Goal: Use online tool/utility: Utilize a website feature to perform a specific function

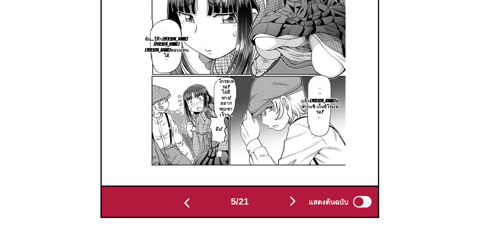
scroll to position [225, 0]
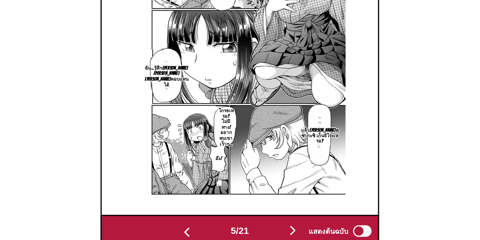
click at [270, 194] on img "button" at bounding box center [270, 198] width 8 height 8
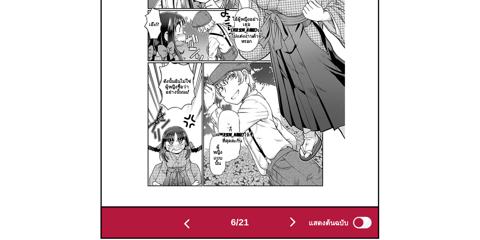
click at [271, 194] on img "button" at bounding box center [270, 198] width 8 height 8
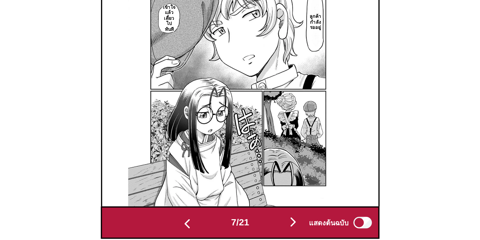
click at [271, 194] on img "button" at bounding box center [270, 198] width 8 height 8
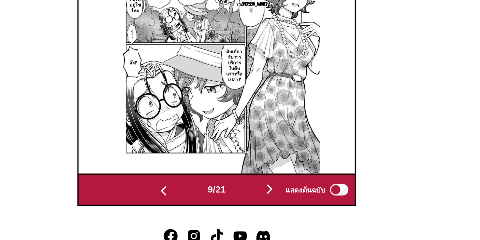
click at [270, 195] on img "button" at bounding box center [270, 198] width 8 height 8
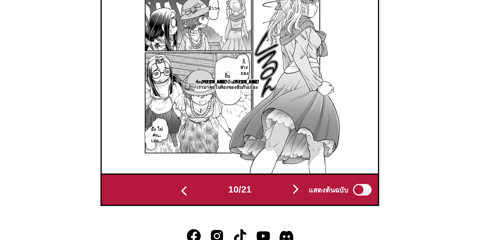
click at [270, 195] on img "button" at bounding box center [271, 198] width 8 height 8
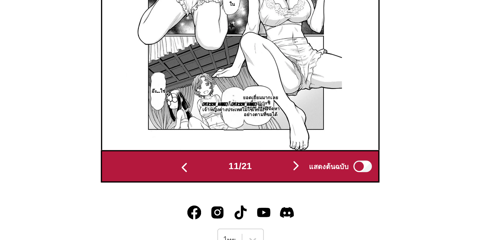
click at [272, 195] on img "button" at bounding box center [271, 198] width 8 height 8
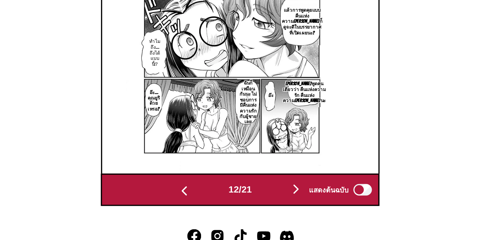
click at [272, 194] on img "button" at bounding box center [271, 198] width 8 height 8
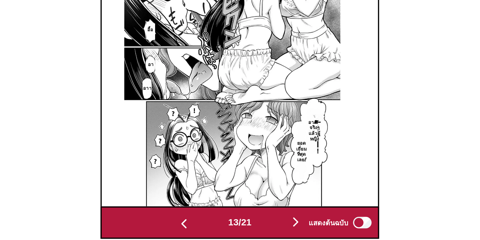
click at [274, 194] on img "button" at bounding box center [271, 198] width 8 height 8
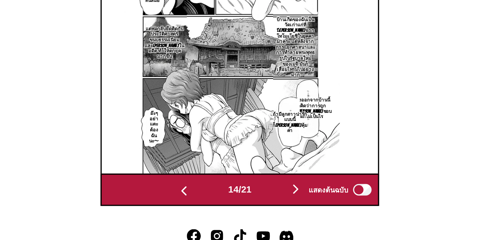
click at [271, 195] on img "button" at bounding box center [271, 198] width 8 height 8
click at [330, 153] on img at bounding box center [390, 103] width 121 height 172
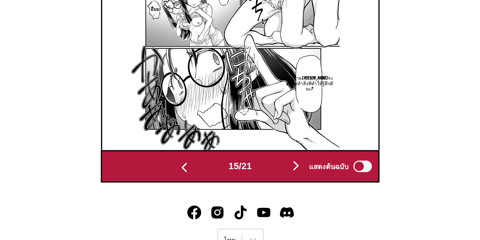
click at [275, 195] on div "แสดงต้นฉบับ" at bounding box center [295, 198] width 40 height 8
click at [272, 195] on img "button" at bounding box center [271, 198] width 8 height 8
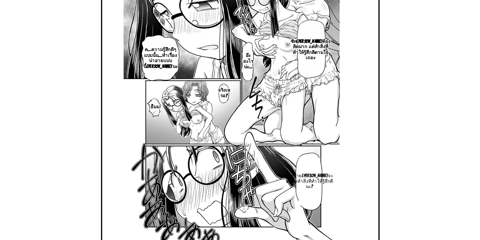
scroll to position [0, 2339]
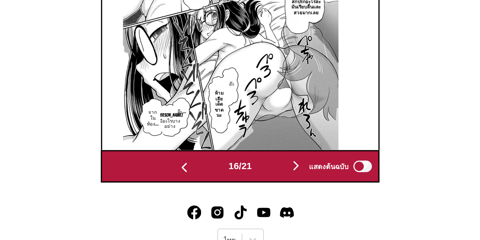
click at [208, 195] on img "button" at bounding box center [209, 199] width 8 height 8
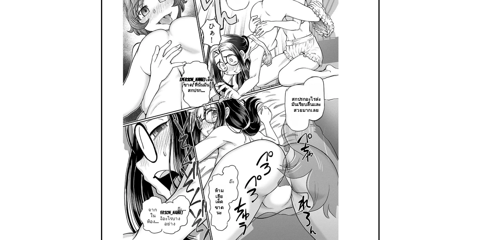
scroll to position [0, 2183]
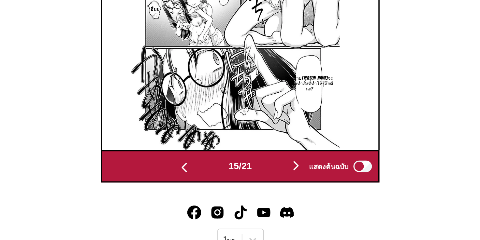
click at [207, 198] on img "button" at bounding box center [209, 199] width 8 height 8
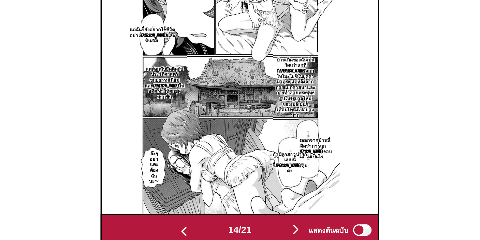
scroll to position [225, 0]
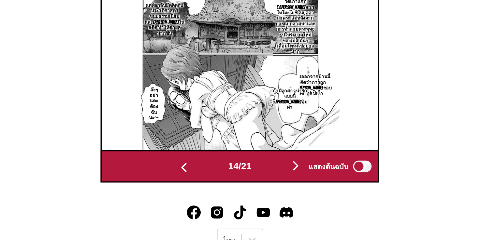
drag, startPoint x: 210, startPoint y: 197, endPoint x: 210, endPoint y: 142, distance: 54.7
click at [210, 197] on button "button" at bounding box center [208, 198] width 39 height 9
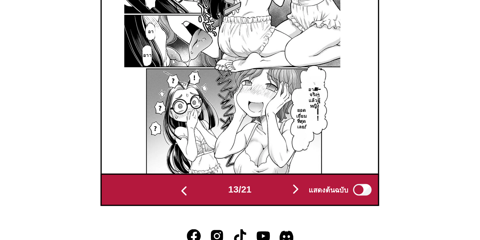
click at [205, 195] on img "button" at bounding box center [209, 199] width 8 height 8
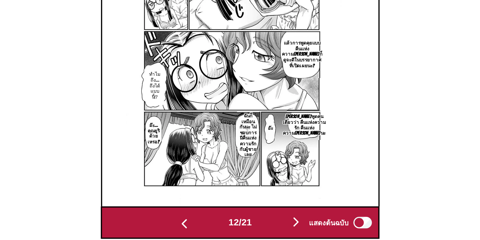
click at [271, 194] on img "button" at bounding box center [271, 198] width 8 height 8
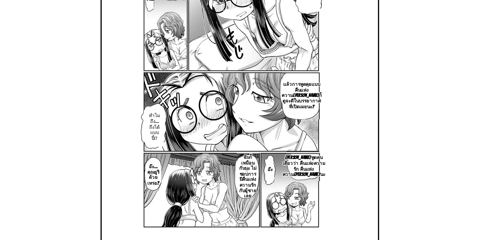
scroll to position [0, 1871]
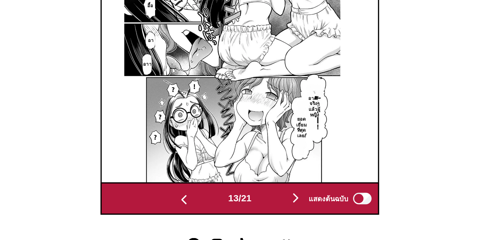
click at [272, 194] on img "button" at bounding box center [271, 198] width 8 height 8
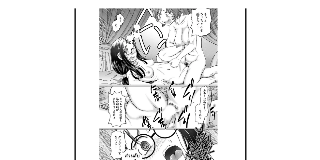
scroll to position [0, 0]
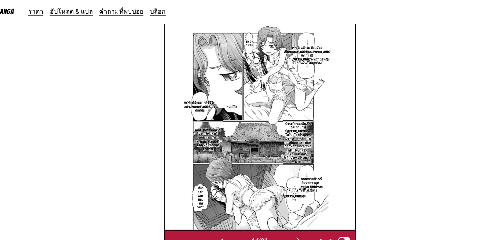
click at [270, 194] on img "button" at bounding box center [271, 198] width 8 height 8
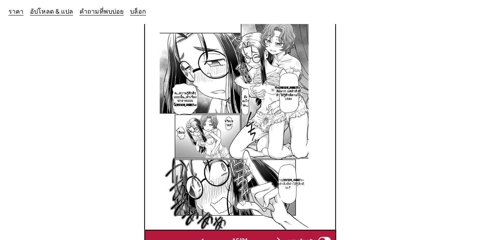
click at [273, 194] on img "button" at bounding box center [271, 198] width 8 height 8
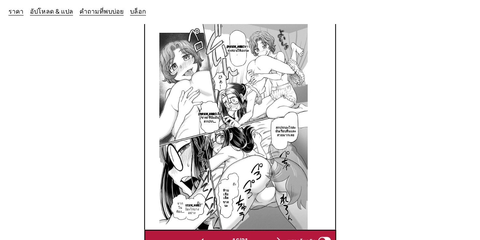
click at [273, 194] on img "button" at bounding box center [271, 198] width 8 height 8
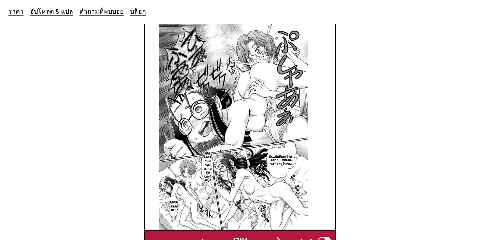
click at [273, 194] on img "button" at bounding box center [271, 198] width 8 height 8
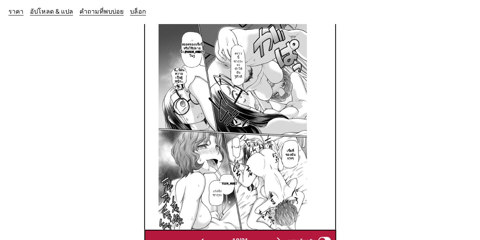
click at [272, 194] on img "button" at bounding box center [271, 198] width 8 height 8
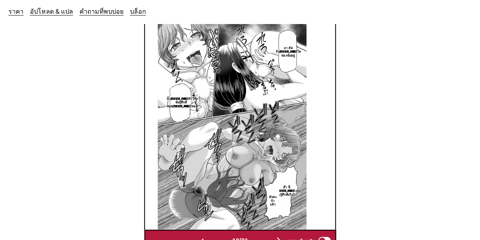
click at [272, 194] on img "button" at bounding box center [271, 198] width 8 height 8
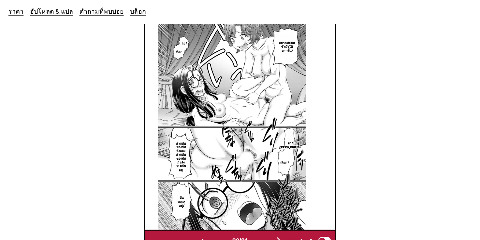
click at [273, 194] on img "button" at bounding box center [271, 198] width 8 height 8
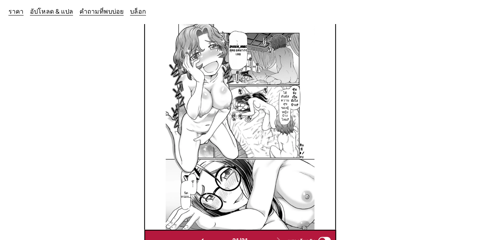
click at [404, 149] on section "จาก [PERSON_NAME] ถึง ไทย วางไฟล์ที่นี่ หรือคลิกเพื่อเรียกดู ขนาดไฟล์สูงสุด: 5M…" at bounding box center [239, 45] width 469 height 324
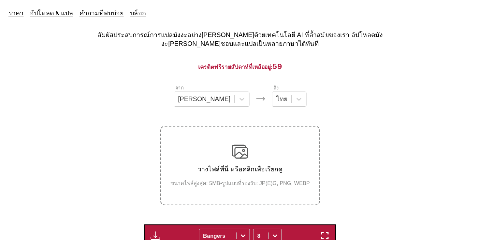
scroll to position [0, 0]
